Goal: Transaction & Acquisition: Purchase product/service

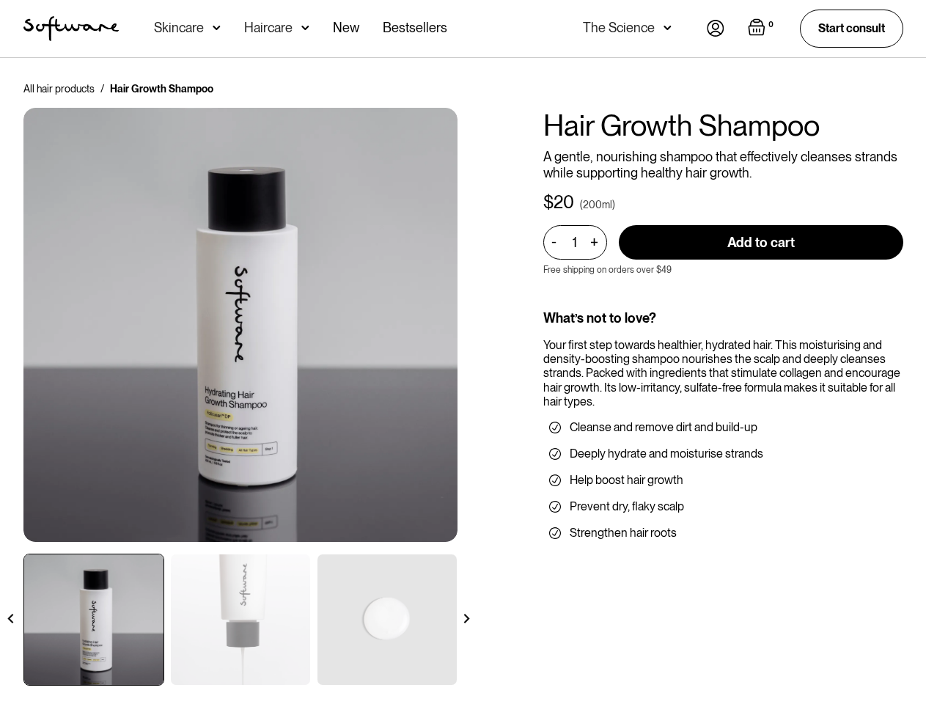
click at [463, 352] on div "All hair products / Hair Growth Shampoo Hair Growth Shampoo A gentle, nourishin…" at bounding box center [463, 392] width 915 height 622
click at [187, 29] on div "Skincare" at bounding box center [179, 28] width 50 height 15
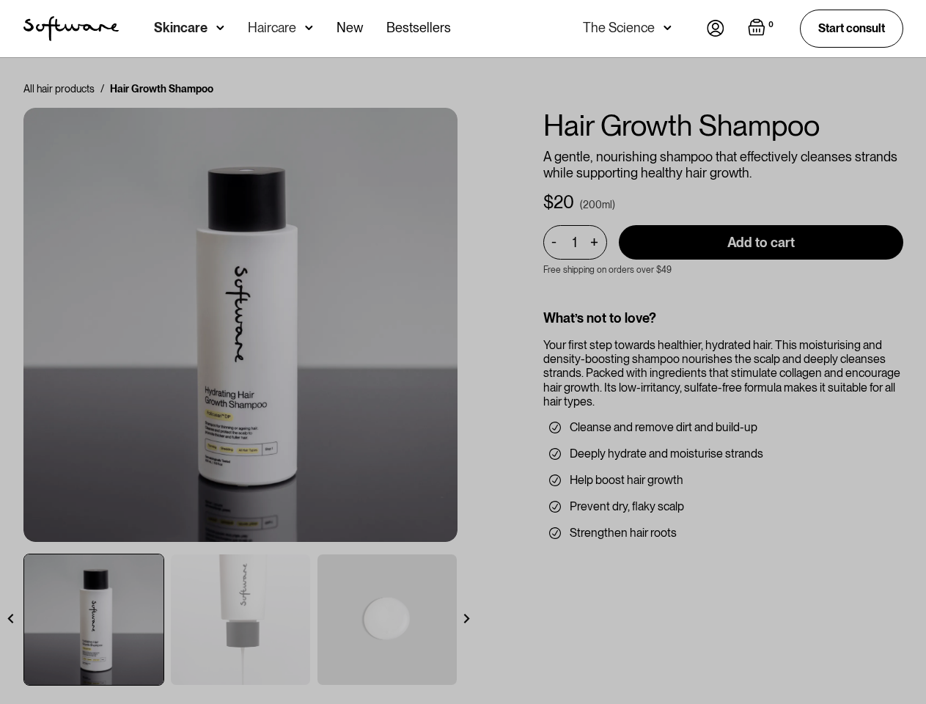
click at [276, 29] on div "Haircare" at bounding box center [272, 28] width 48 height 15
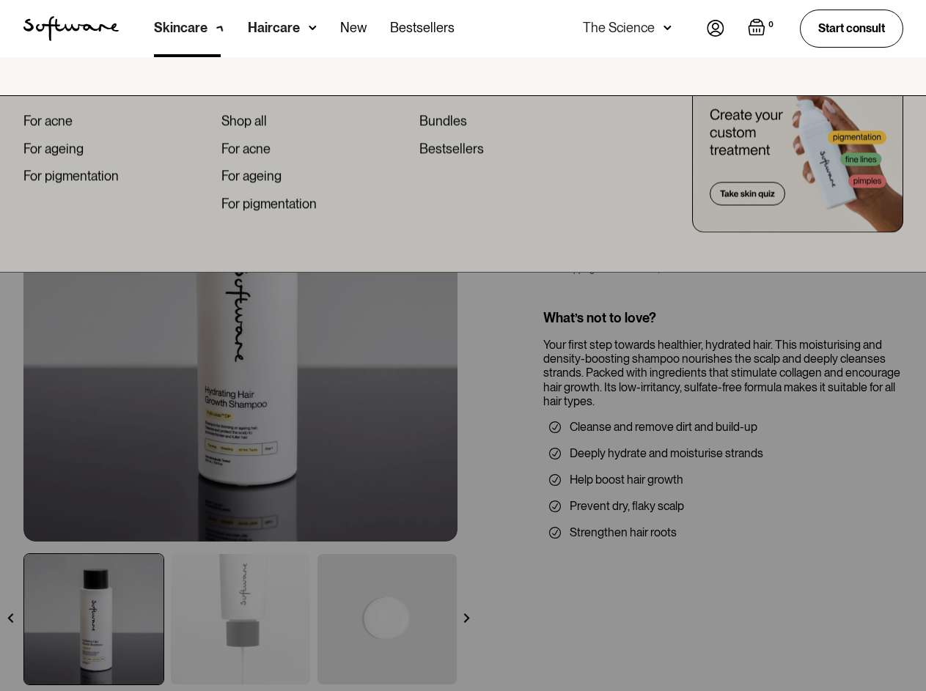
click at [626, 29] on div "The Science" at bounding box center [619, 28] width 72 height 15
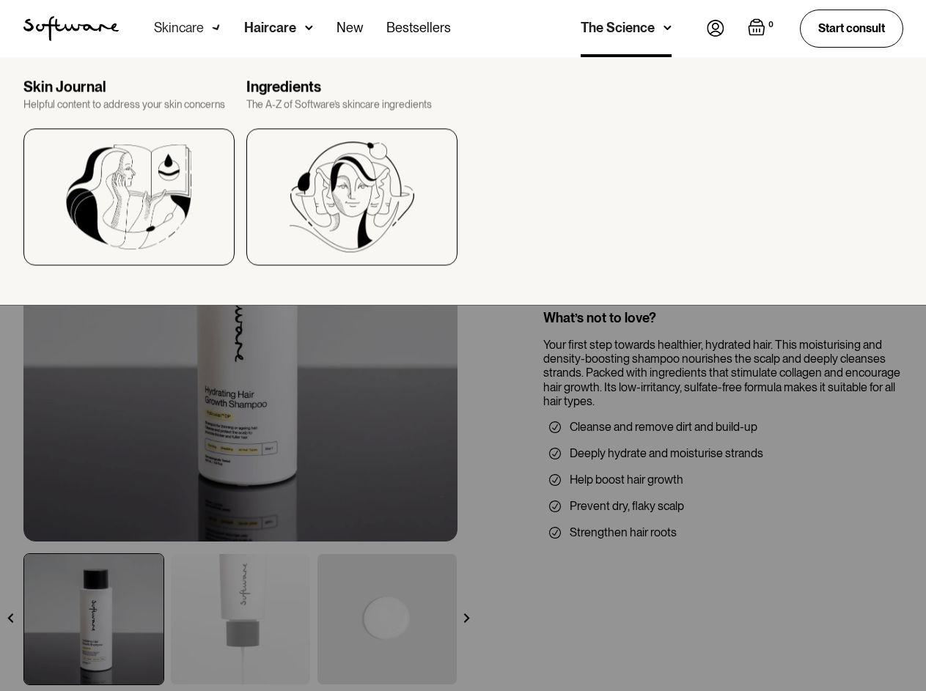
click at [760, 29] on img "Open empty cart" at bounding box center [757, 27] width 18 height 18
click at [0, 0] on div "Your Cart ( 0 items) Free shipping on all orders above $49! You might also be i…" at bounding box center [0, 0] width 0 height 0
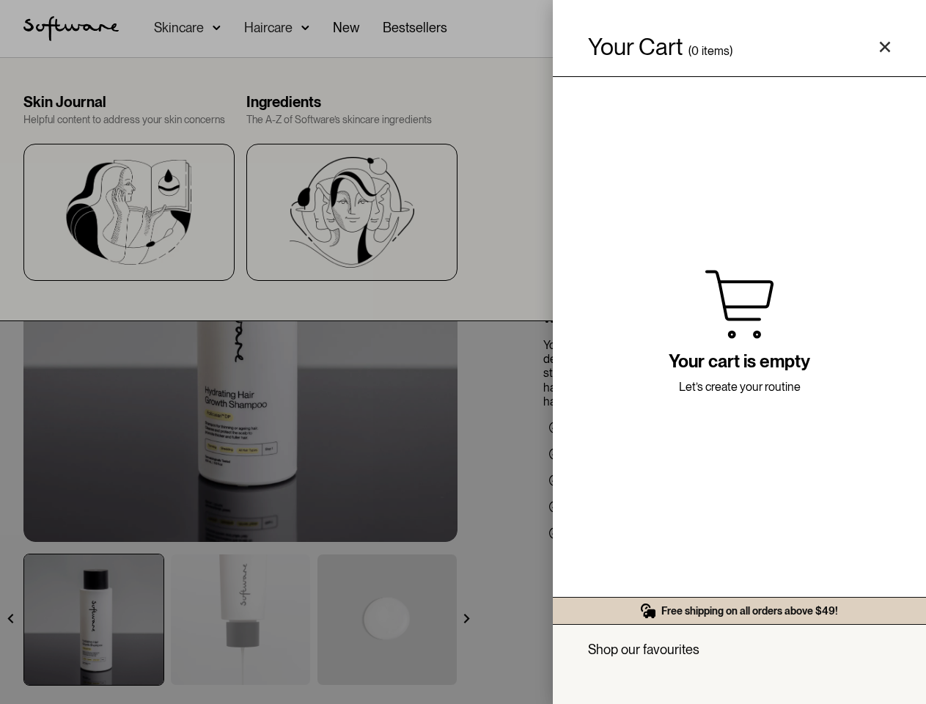
click at [556, 242] on div "Your cart is empty Let’s create your routine" at bounding box center [739, 337] width 373 height 520
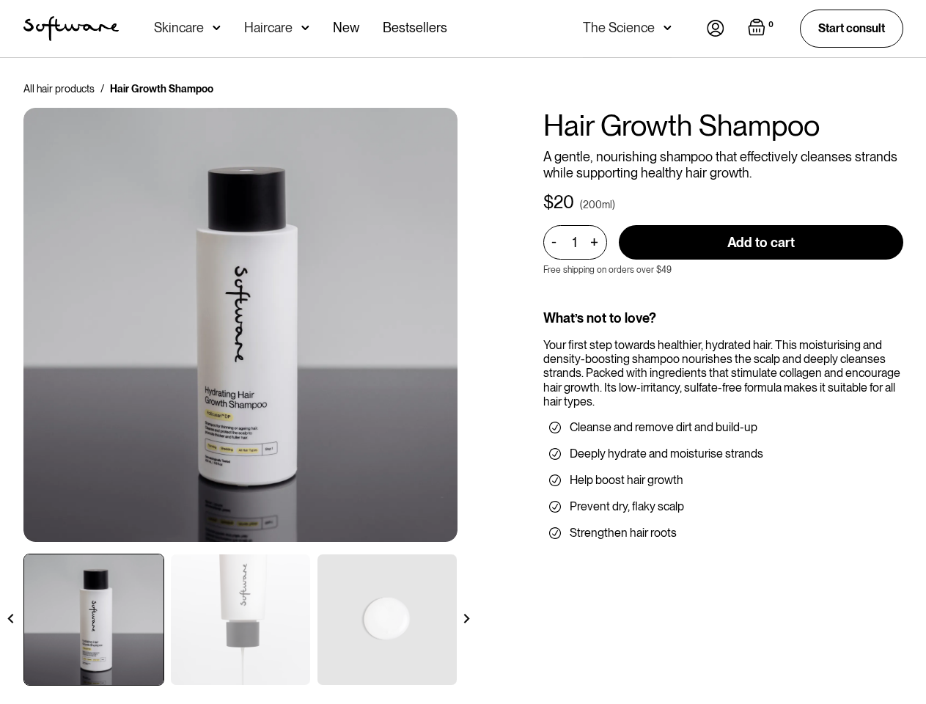
click at [595, 242] on div "+" at bounding box center [594, 242] width 16 height 17
type input "3"
click at [761, 242] on input "Add to cart" at bounding box center [761, 242] width 284 height 34
type input "Add to cart"
